Goal: Find specific page/section: Find specific page/section

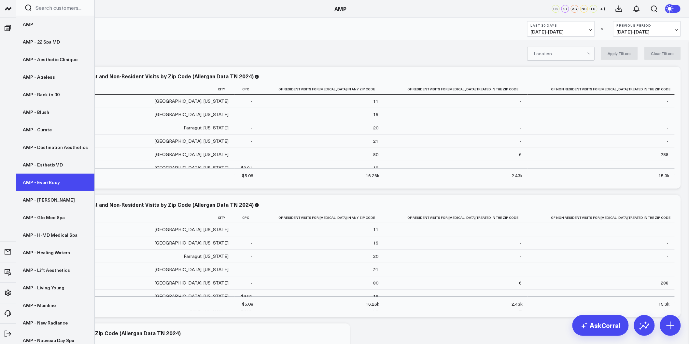
click at [51, 188] on link "AMP - Ever/Body" at bounding box center [55, 183] width 78 height 18
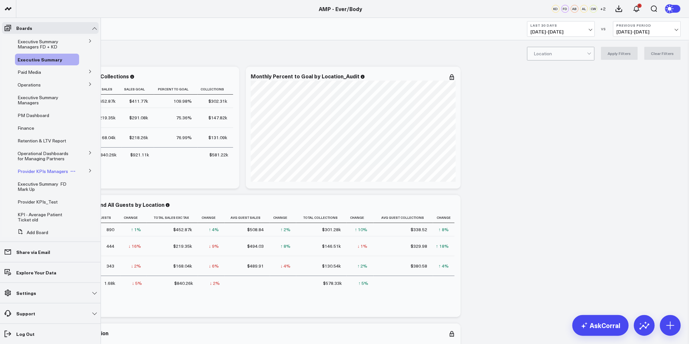
click at [33, 173] on span "Provider KPIs Managers" at bounding box center [43, 171] width 50 height 6
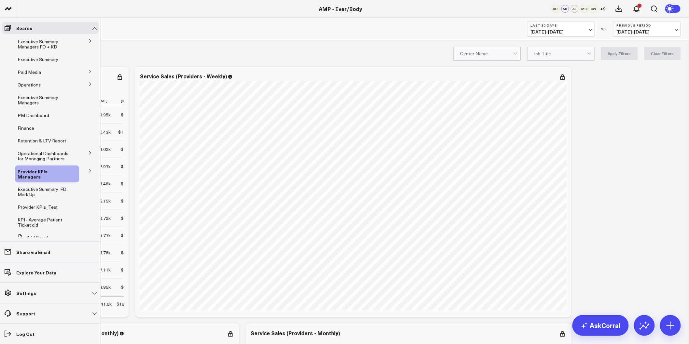
click at [88, 171] on icon at bounding box center [90, 171] width 4 height 4
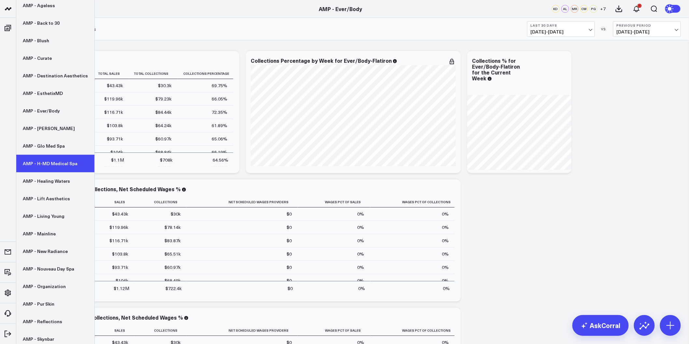
scroll to position [72, 0]
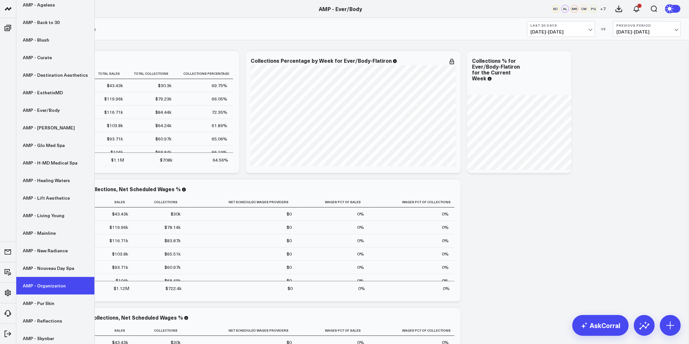
click at [57, 285] on link "AMP - Organization" at bounding box center [55, 286] width 78 height 18
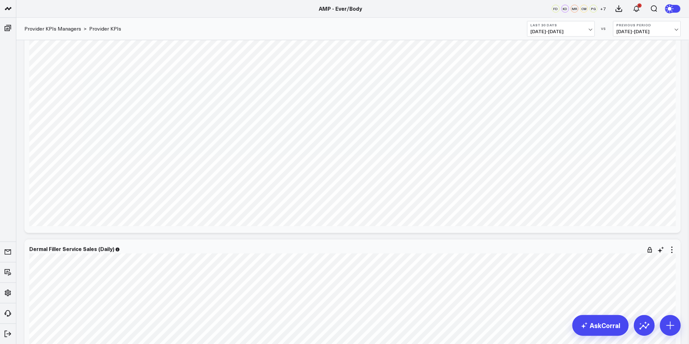
scroll to position [651, 0]
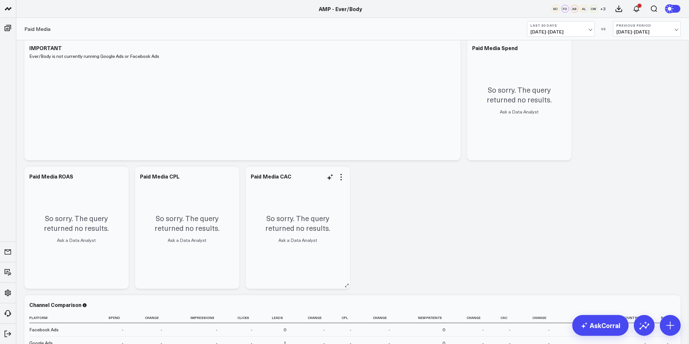
scroll to position [181, 0]
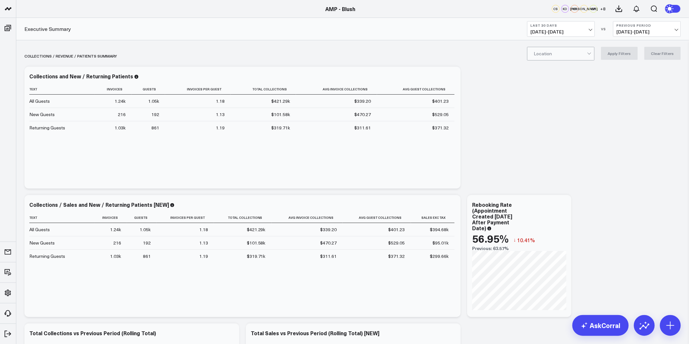
click at [558, 34] on span "[DATE] - [DATE]" at bounding box center [560, 31] width 61 height 5
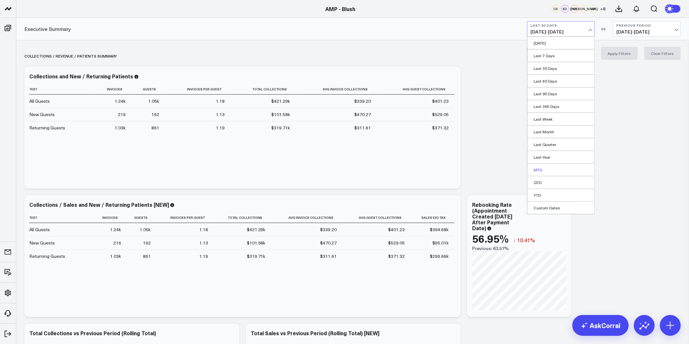
click at [539, 170] on link "MTD" at bounding box center [560, 170] width 67 height 12
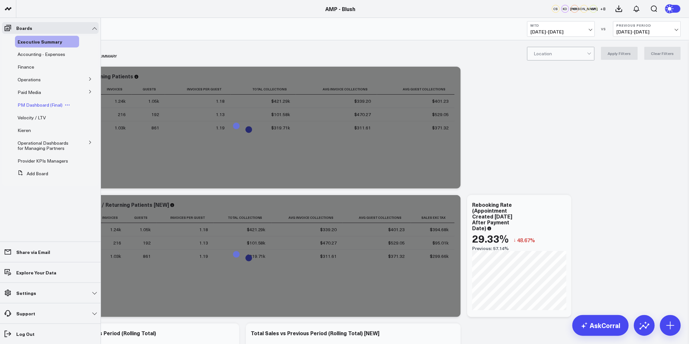
click at [34, 106] on span "PM Dashboard (Final)" at bounding box center [40, 105] width 45 height 6
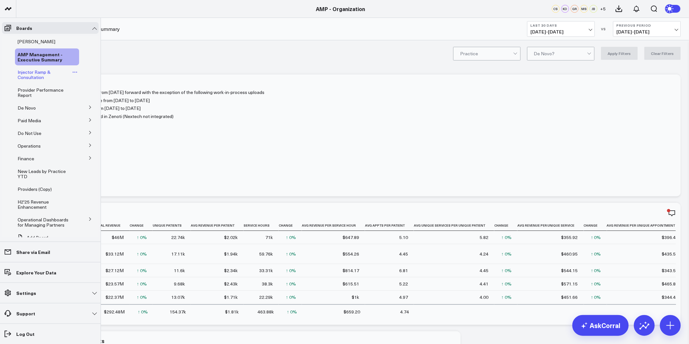
click at [35, 76] on span "Injector Ramp & Consultation" at bounding box center [34, 74] width 33 height 11
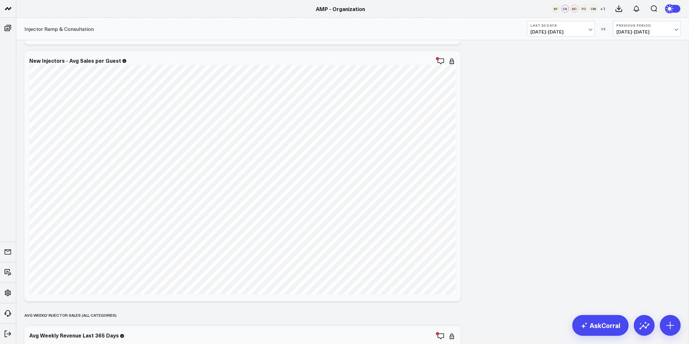
scroll to position [434, 0]
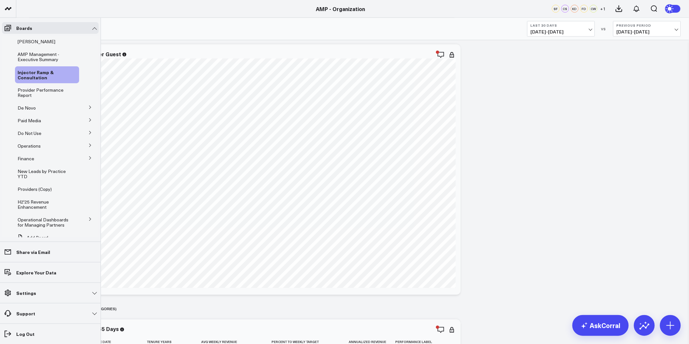
click at [88, 108] on icon at bounding box center [90, 107] width 4 height 4
click at [38, 137] on span "De Novo Charts" at bounding box center [37, 136] width 33 height 6
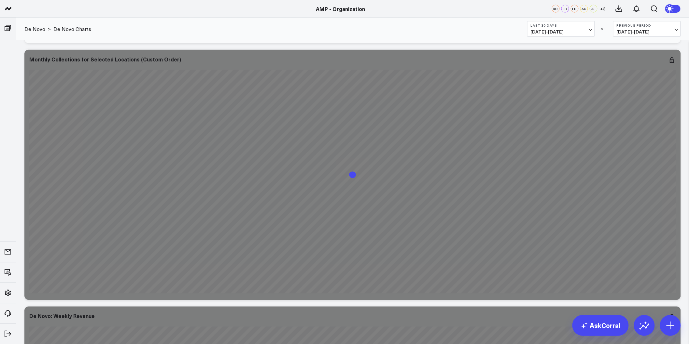
scroll to position [391, 0]
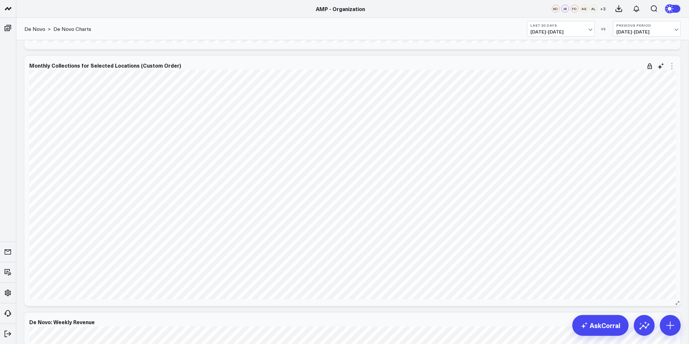
click at [670, 65] on icon at bounding box center [672, 66] width 8 height 8
click at [626, 203] on icon at bounding box center [623, 203] width 5 height 5
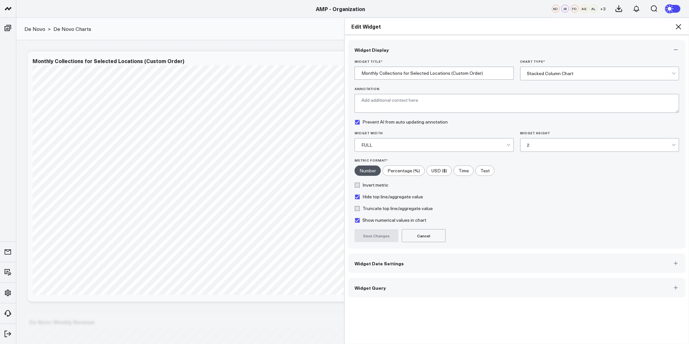
click at [396, 262] on span "Widget Date Settings" at bounding box center [378, 263] width 49 height 5
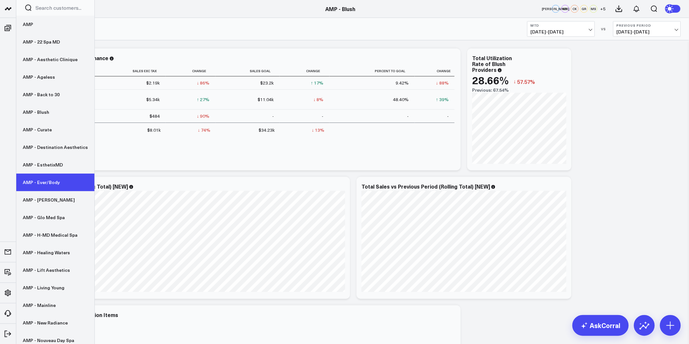
click at [55, 184] on link "AMP - Ever/Body" at bounding box center [55, 183] width 78 height 18
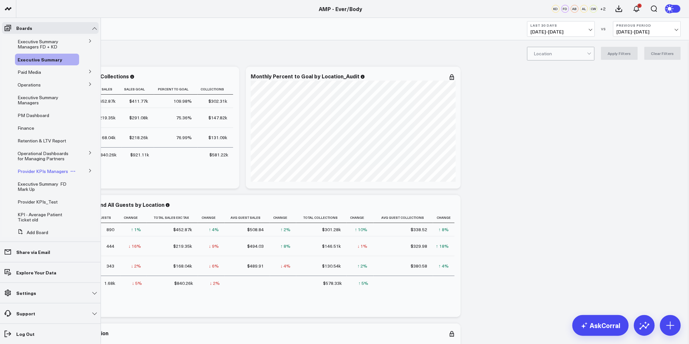
click at [27, 174] on span "Provider KPIs Managers" at bounding box center [43, 171] width 50 height 6
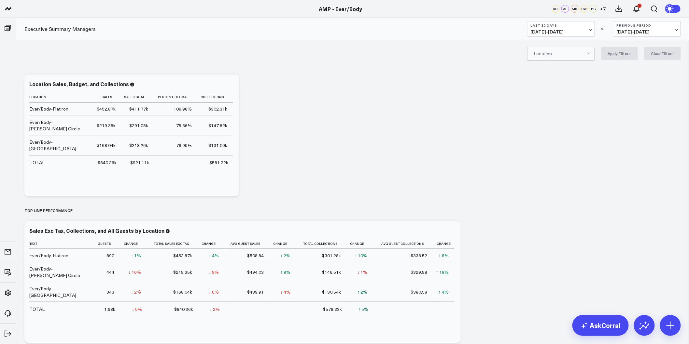
click at [590, 30] on span "[DATE] - [DATE]" at bounding box center [560, 31] width 61 height 5
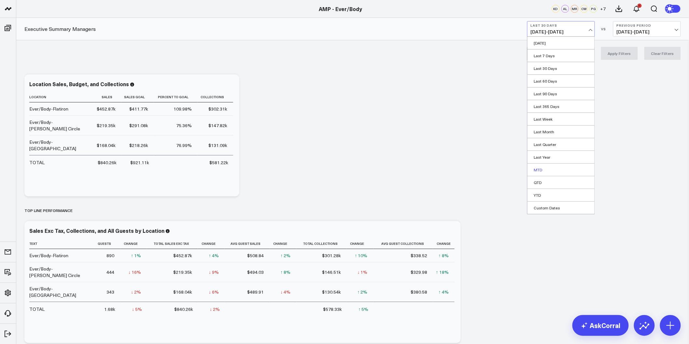
click at [543, 168] on link "MTD" at bounding box center [560, 170] width 67 height 12
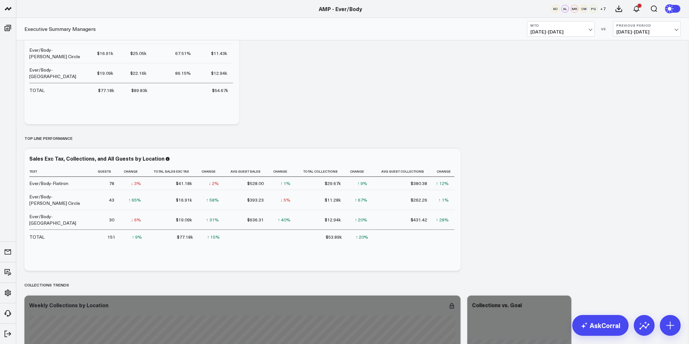
scroll to position [181, 0]
